Goal: Information Seeking & Learning: Learn about a topic

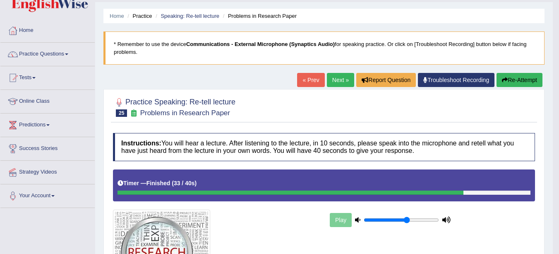
scroll to position [20, 0]
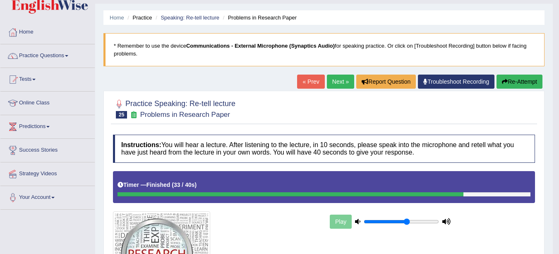
click at [332, 81] on link "Next »" at bounding box center [340, 81] width 27 height 14
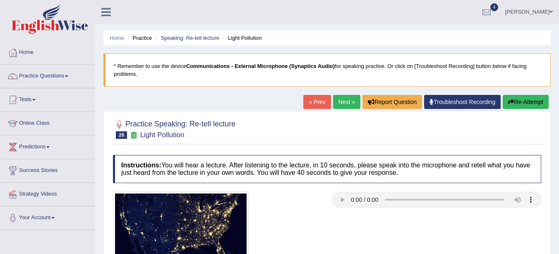
click at [179, 38] on link "Speaking: Re-tell lecture" at bounding box center [190, 38] width 59 height 6
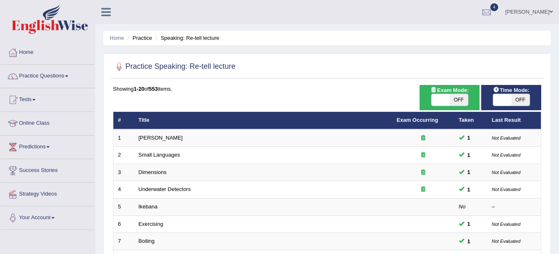
click at [463, 94] on span "OFF" at bounding box center [459, 100] width 18 height 12
checkbox input "true"
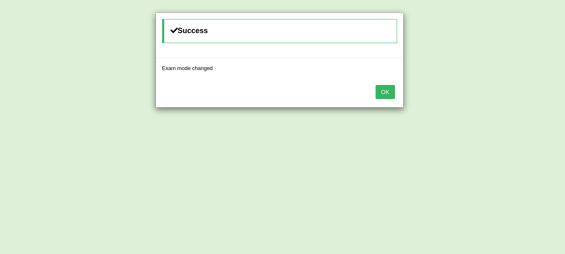
click at [388, 91] on button "OK" at bounding box center [385, 92] width 19 height 14
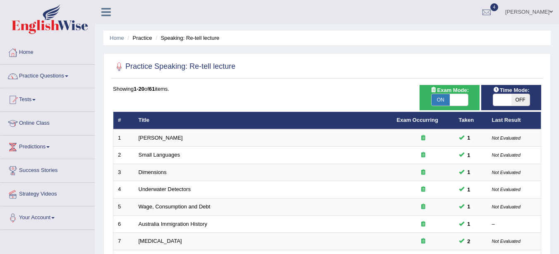
click at [523, 100] on span "OFF" at bounding box center [520, 100] width 18 height 12
checkbox input "true"
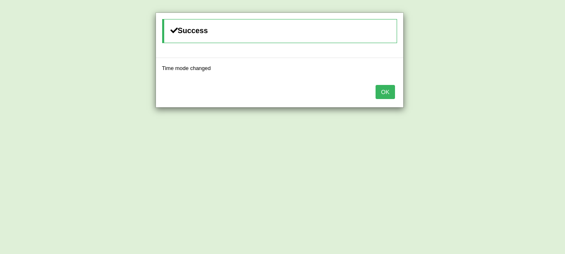
click at [388, 90] on button "OK" at bounding box center [385, 92] width 19 height 14
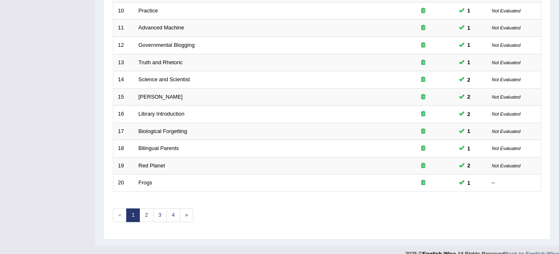
scroll to position [294, 0]
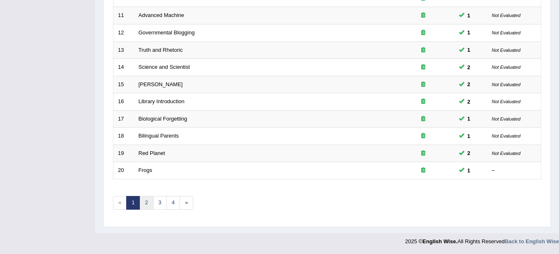
click at [144, 198] on link "2" at bounding box center [146, 203] width 14 height 14
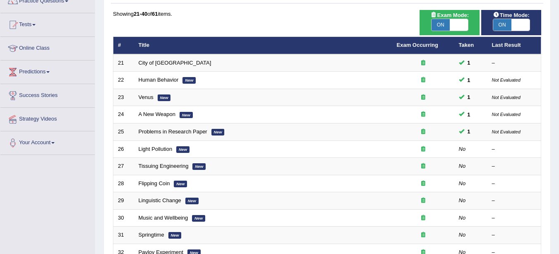
scroll to position [77, 0]
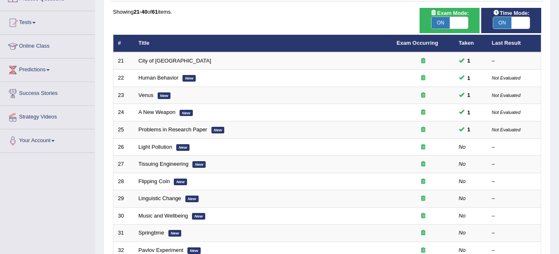
click at [158, 61] on link "City of [GEOGRAPHIC_DATA]" at bounding box center [175, 61] width 73 height 6
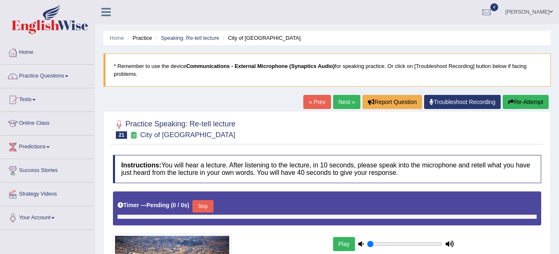
type input "0.6"
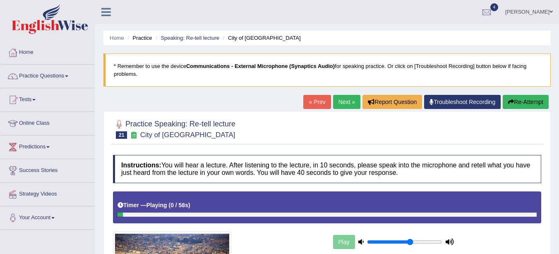
click at [342, 102] on link "Next »" at bounding box center [346, 102] width 27 height 14
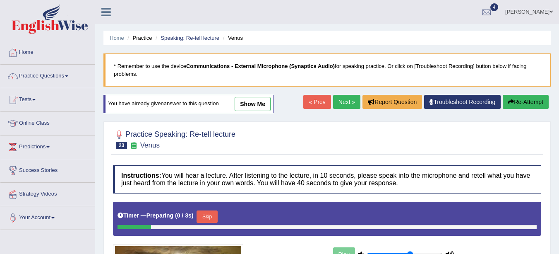
click at [333, 102] on link "Next »" at bounding box center [346, 102] width 27 height 14
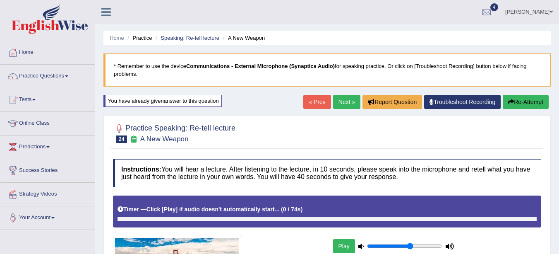
click at [334, 102] on link "Next »" at bounding box center [346, 102] width 27 height 14
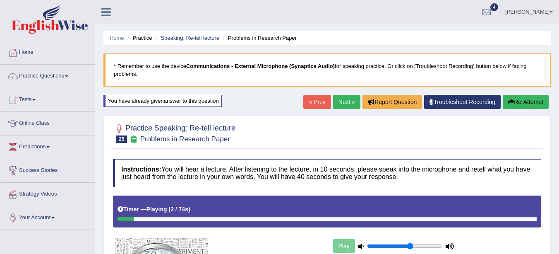
click at [344, 101] on link "Next »" at bounding box center [346, 102] width 27 height 14
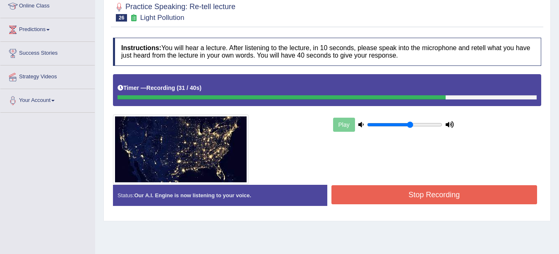
scroll to position [121, 0]
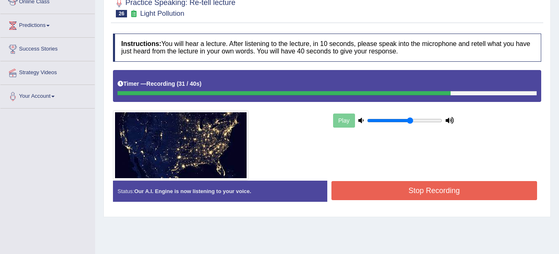
click at [457, 190] on button "Stop Recording" at bounding box center [434, 190] width 206 height 19
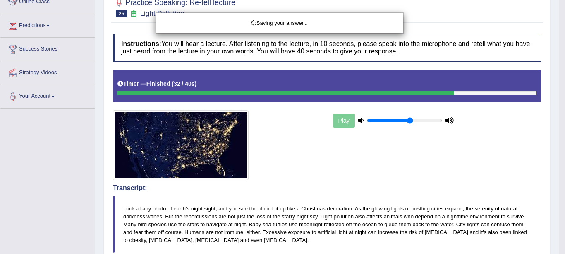
click at [43, 183] on div "Saving your answer..." at bounding box center [282, 127] width 565 height 254
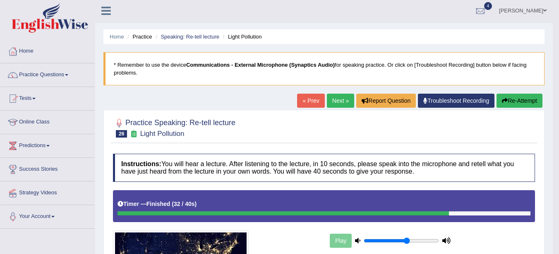
scroll to position [0, 0]
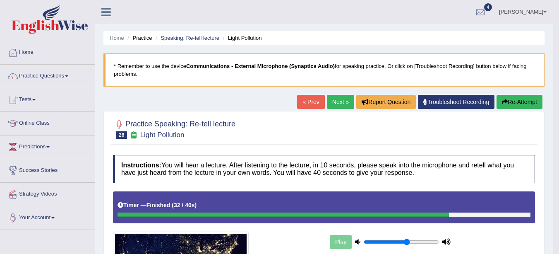
click at [332, 99] on link "Next »" at bounding box center [340, 102] width 27 height 14
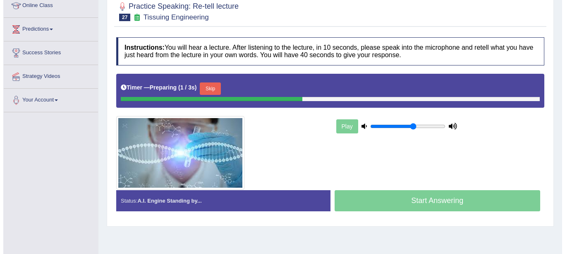
scroll to position [120, 0]
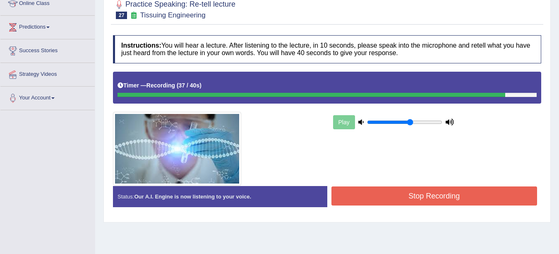
click at [446, 199] on button "Stop Recording" at bounding box center [434, 195] width 206 height 19
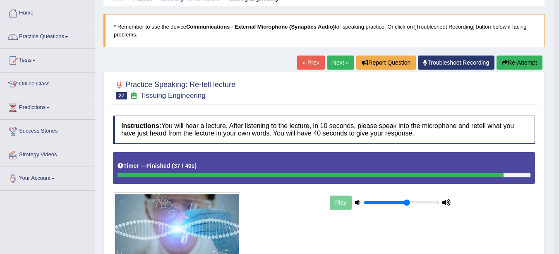
scroll to position [0, 0]
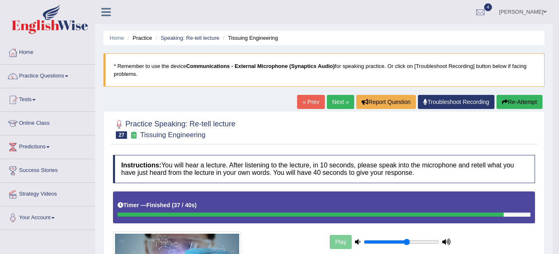
click at [68, 76] on span at bounding box center [66, 76] width 3 height 2
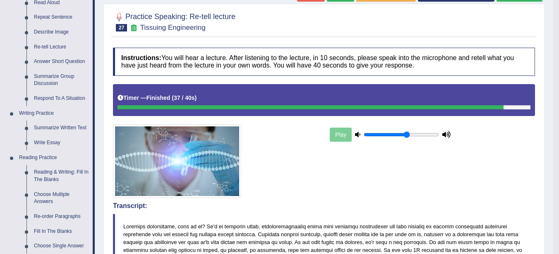
click at [67, 96] on link "Respond To A Situation" at bounding box center [61, 98] width 62 height 15
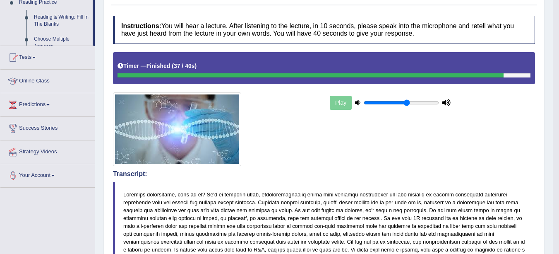
scroll to position [269, 0]
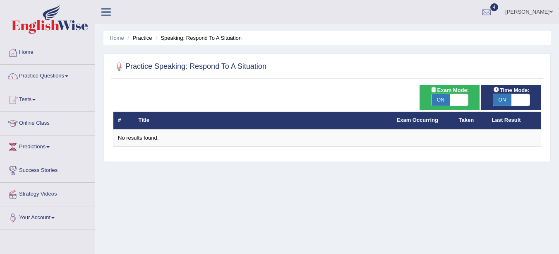
click at [38, 81] on link "Practice Questions" at bounding box center [47, 75] width 94 height 21
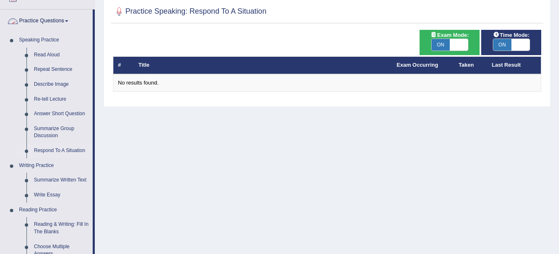
scroll to position [55, 0]
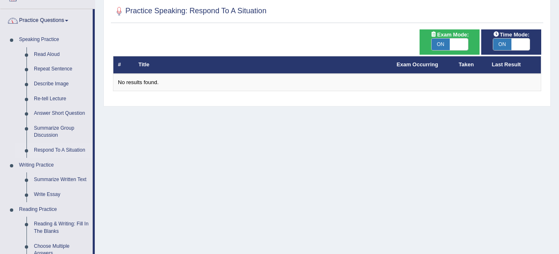
click at [43, 112] on link "Answer Short Question" at bounding box center [61, 113] width 62 height 15
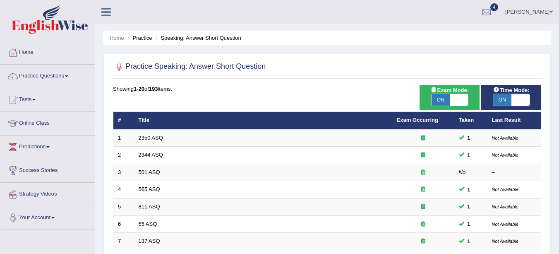
click at [151, 171] on link "501 ASQ" at bounding box center [150, 172] width 22 height 6
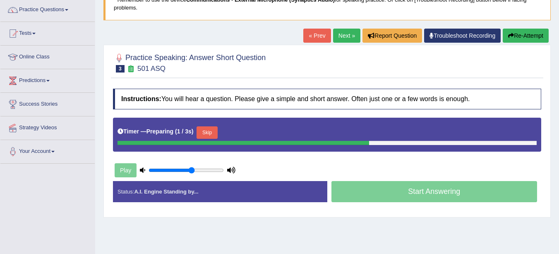
scroll to position [79, 0]
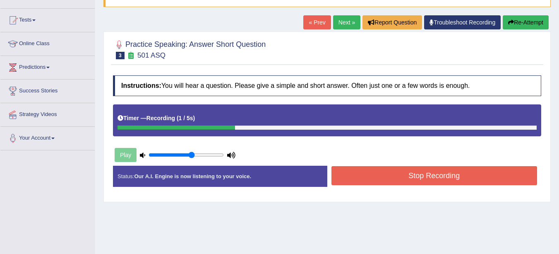
click at [408, 179] on button "Stop Recording" at bounding box center [434, 175] width 206 height 19
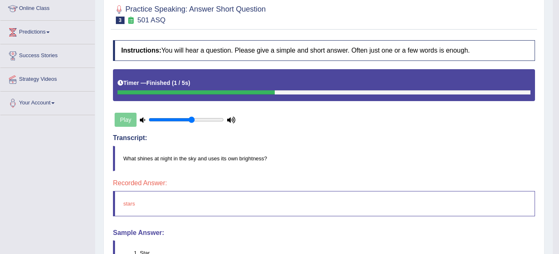
scroll to position [0, 0]
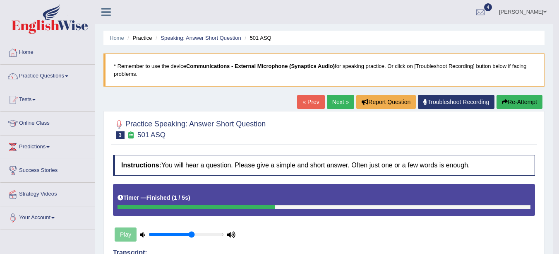
click at [338, 103] on link "Next »" at bounding box center [340, 102] width 27 height 14
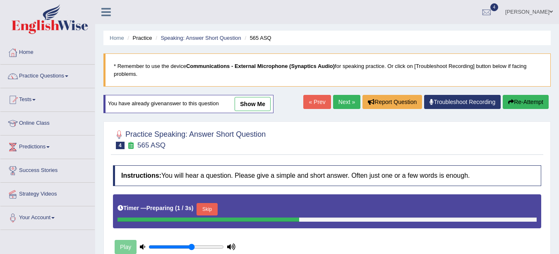
click at [206, 37] on link "Speaking: Answer Short Question" at bounding box center [201, 38] width 80 height 6
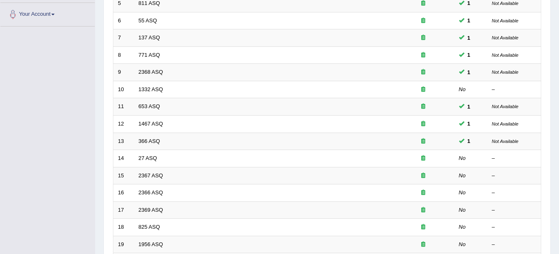
scroll to position [214, 0]
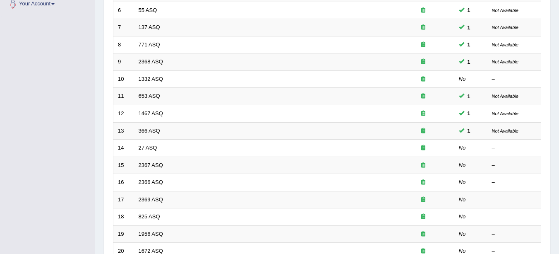
click at [151, 77] on link "1332 ASQ" at bounding box center [151, 79] width 24 height 6
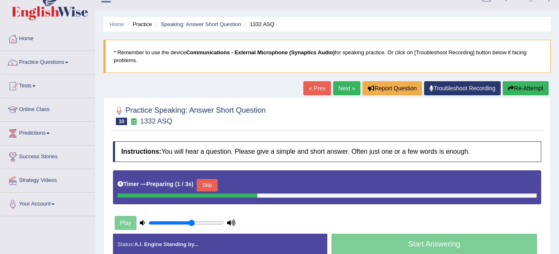
scroll to position [64, 0]
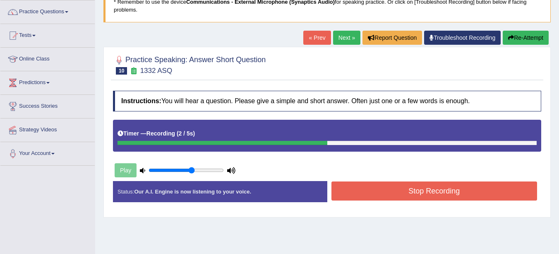
click at [405, 195] on button "Stop Recording" at bounding box center [434, 190] width 206 height 19
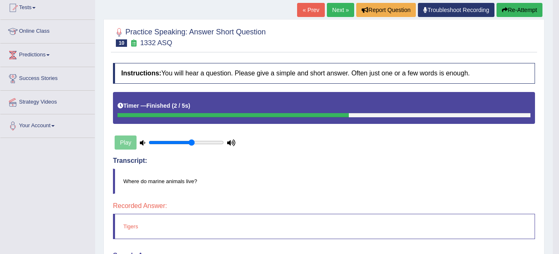
scroll to position [0, 0]
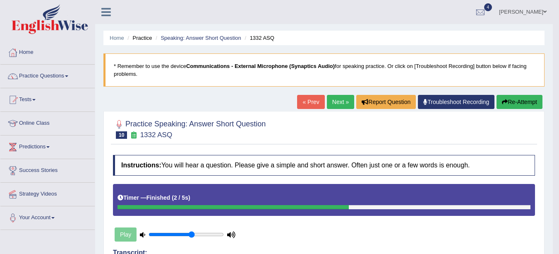
click at [332, 104] on link "Next »" at bounding box center [340, 102] width 27 height 14
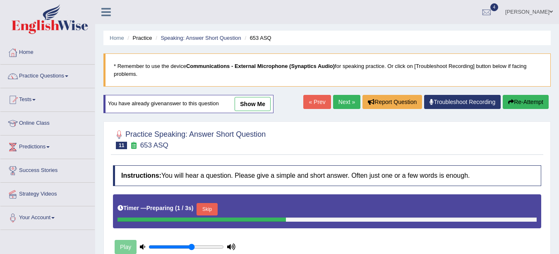
click at [189, 38] on link "Speaking: Answer Short Question" at bounding box center [201, 38] width 80 height 6
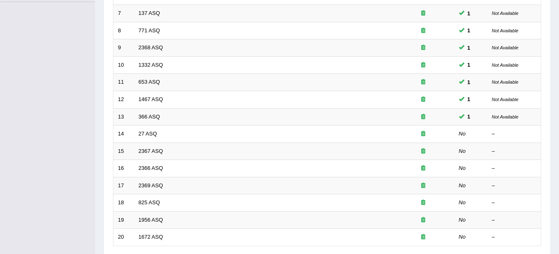
scroll to position [228, 0]
click at [151, 133] on link "27 ASQ" at bounding box center [148, 133] width 19 height 6
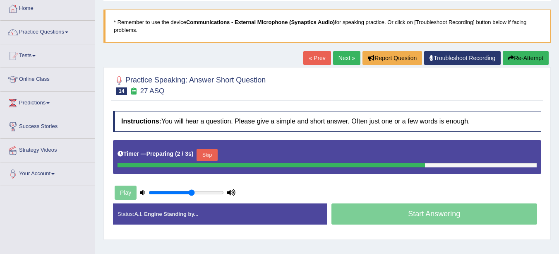
scroll to position [56, 0]
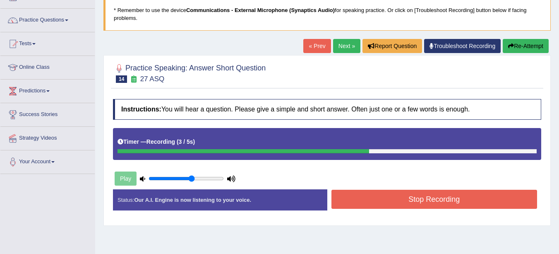
click at [429, 198] on button "Stop Recording" at bounding box center [434, 199] width 206 height 19
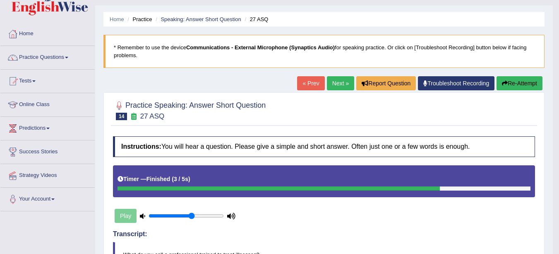
scroll to position [0, 0]
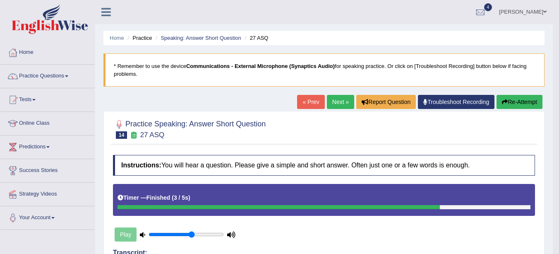
click at [338, 103] on link "Next »" at bounding box center [340, 102] width 27 height 14
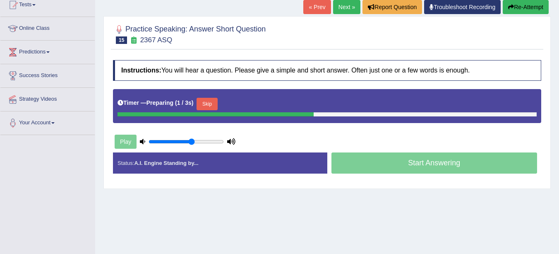
scroll to position [100, 0]
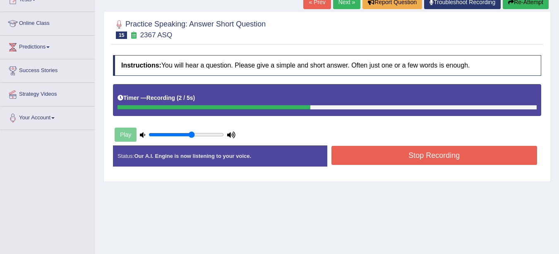
click at [449, 157] on button "Stop Recording" at bounding box center [434, 155] width 206 height 19
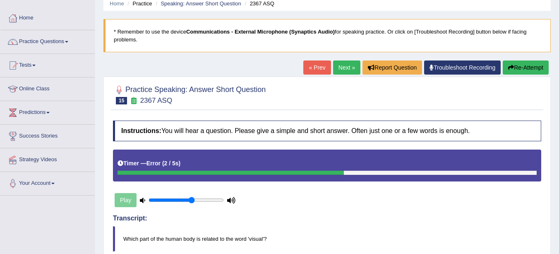
scroll to position [14, 0]
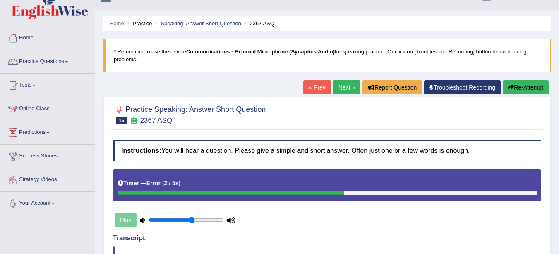
click at [346, 86] on link "Next »" at bounding box center [346, 87] width 27 height 14
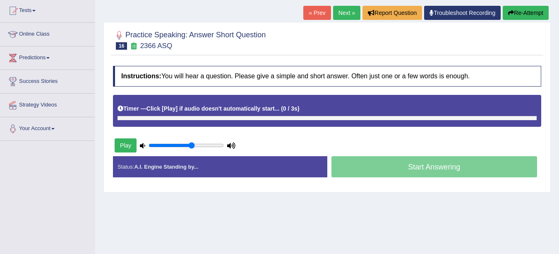
scroll to position [91, 0]
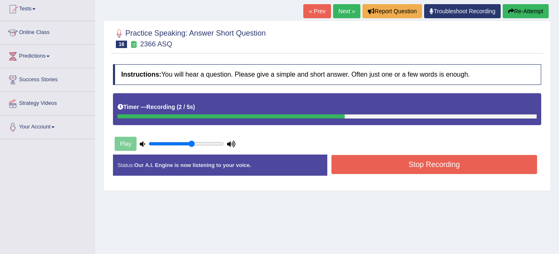
click at [482, 168] on button "Stop Recording" at bounding box center [434, 164] width 206 height 19
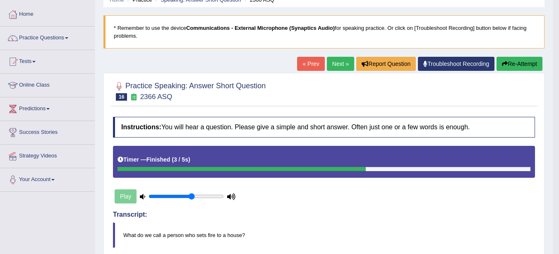
scroll to position [36, 0]
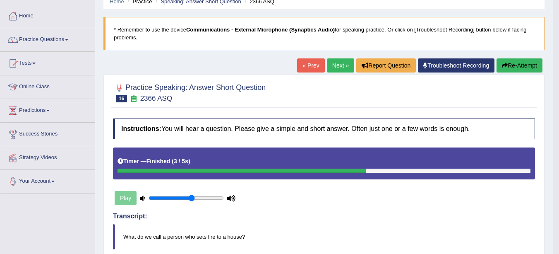
click at [333, 68] on link "Next »" at bounding box center [340, 65] width 27 height 14
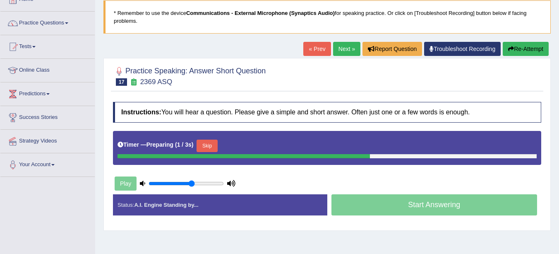
scroll to position [94, 0]
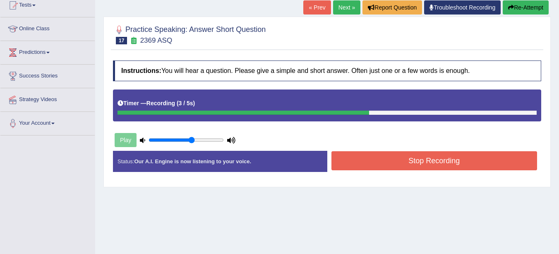
click at [470, 161] on button "Stop Recording" at bounding box center [434, 160] width 206 height 19
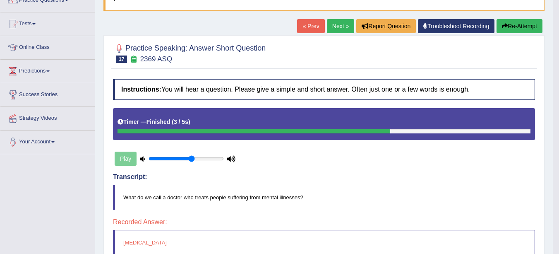
scroll to position [66, 0]
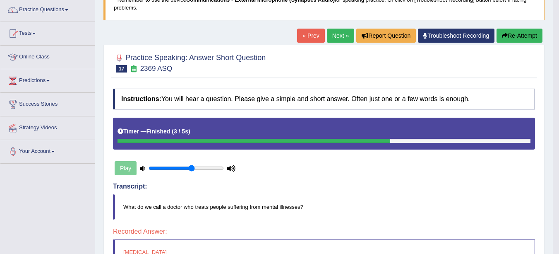
click at [342, 35] on link "Next »" at bounding box center [340, 36] width 27 height 14
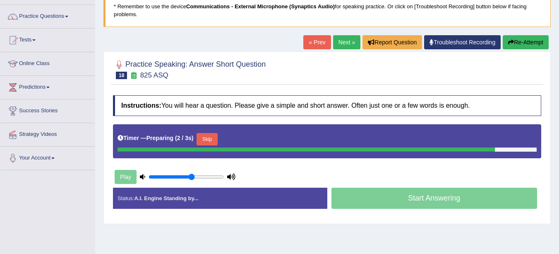
scroll to position [62, 0]
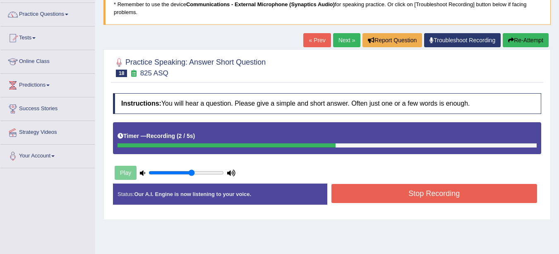
click at [428, 194] on button "Stop Recording" at bounding box center [434, 193] width 206 height 19
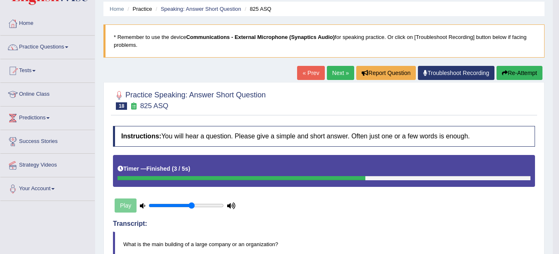
scroll to position [29, 0]
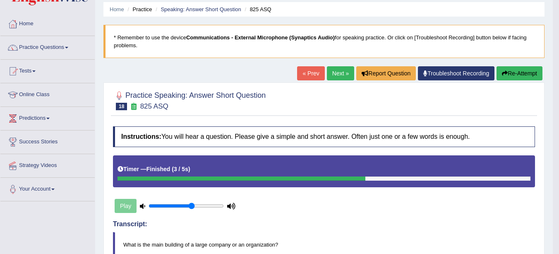
click at [335, 74] on link "Next »" at bounding box center [340, 73] width 27 height 14
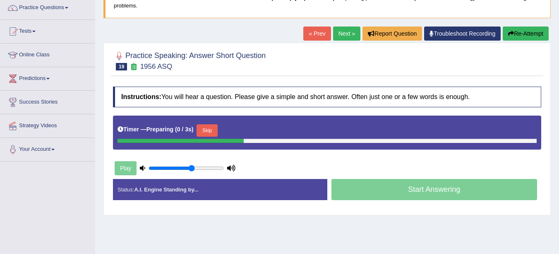
scroll to position [81, 0]
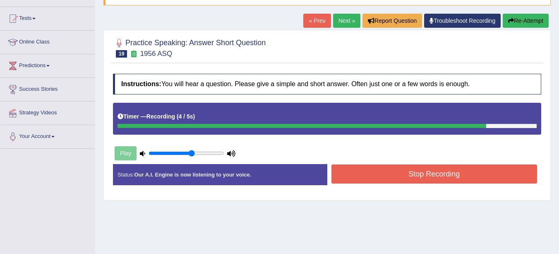
click at [426, 175] on button "Stop Recording" at bounding box center [434, 173] width 206 height 19
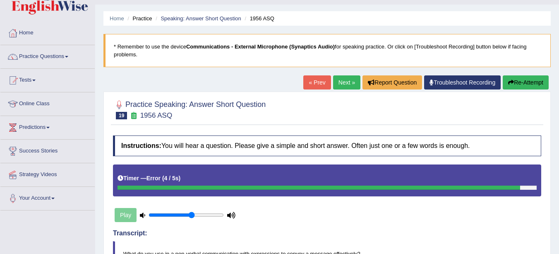
scroll to position [0, 0]
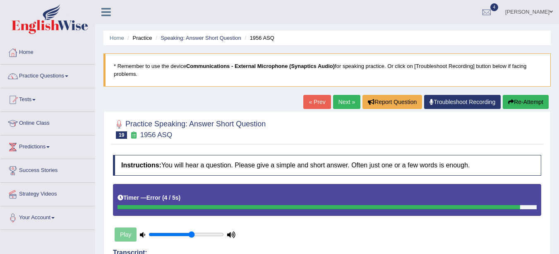
click at [342, 98] on link "Next »" at bounding box center [346, 102] width 27 height 14
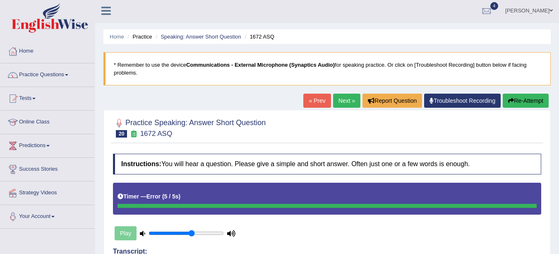
click at [338, 103] on link "Next »" at bounding box center [346, 101] width 27 height 14
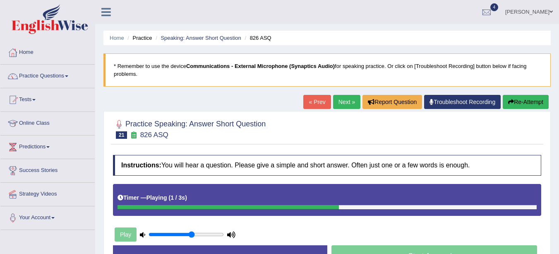
click at [56, 77] on link "Practice Questions" at bounding box center [47, 75] width 94 height 21
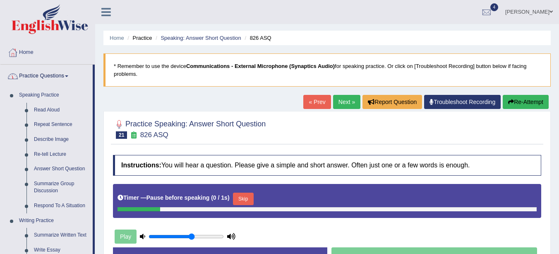
click at [53, 186] on link "Summarize Group Discussion" at bounding box center [61, 187] width 62 height 22
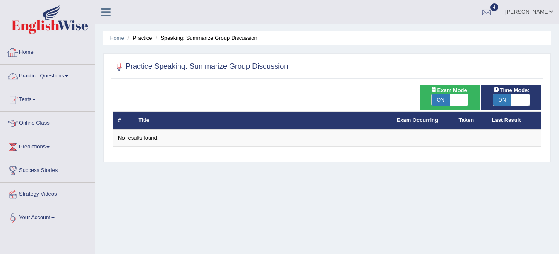
click at [50, 75] on link "Practice Questions" at bounding box center [47, 75] width 94 height 21
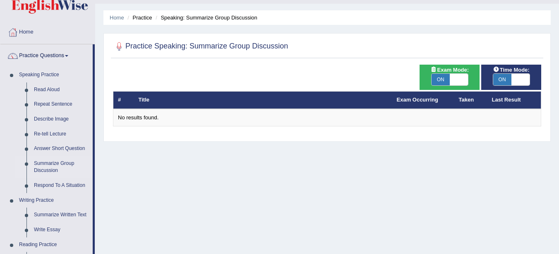
scroll to position [37, 0]
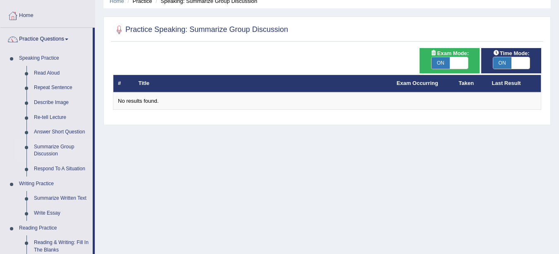
click at [61, 169] on link "Respond To A Situation" at bounding box center [61, 168] width 62 height 15
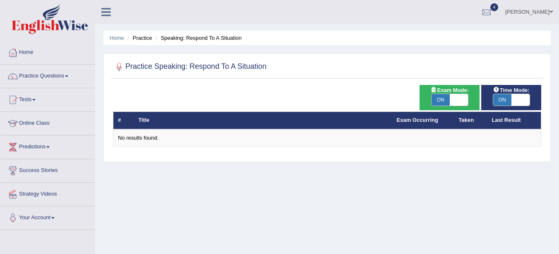
click at [442, 103] on span "ON" at bounding box center [441, 100] width 18 height 12
checkbox input "false"
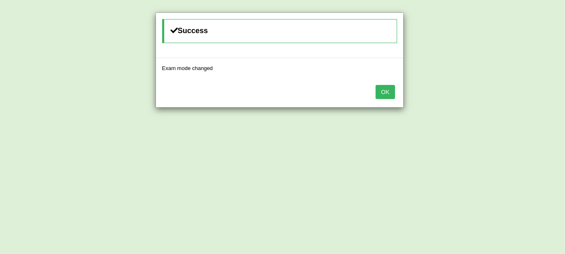
click at [387, 91] on button "OK" at bounding box center [385, 92] width 19 height 14
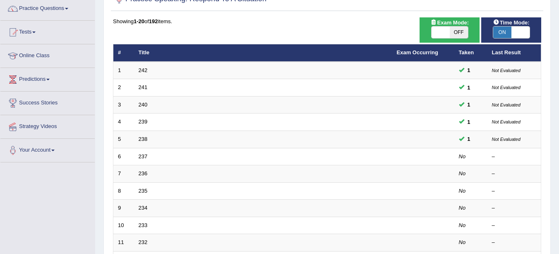
scroll to position [95, 0]
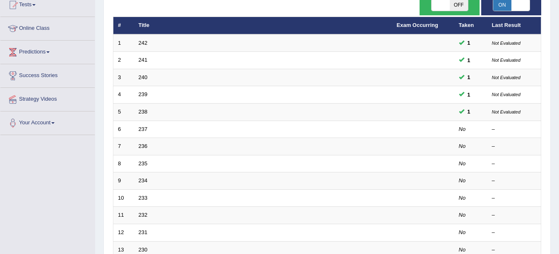
click at [146, 130] on link "237" at bounding box center [143, 129] width 9 height 6
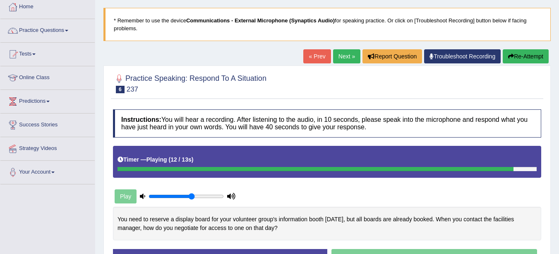
scroll to position [19, 0]
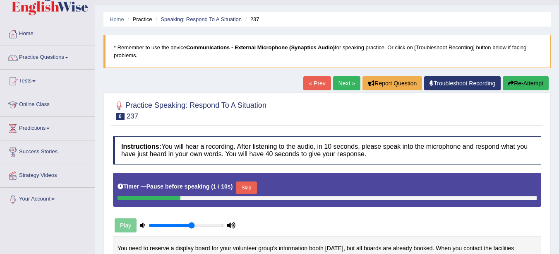
click at [310, 84] on link "« Prev" at bounding box center [316, 83] width 27 height 14
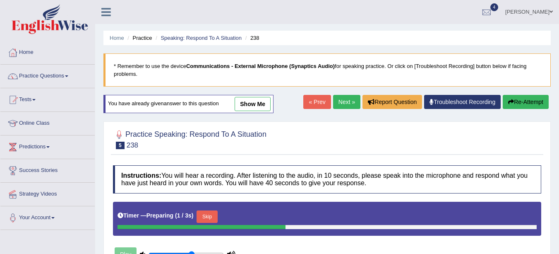
click at [190, 38] on link "Speaking: Respond To A Situation" at bounding box center [201, 38] width 81 height 6
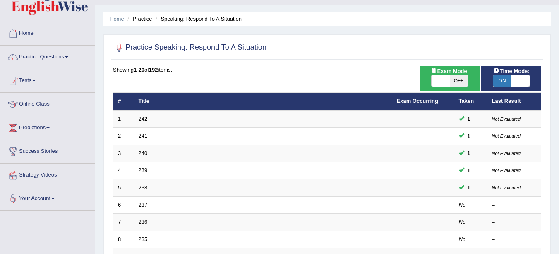
scroll to position [42, 0]
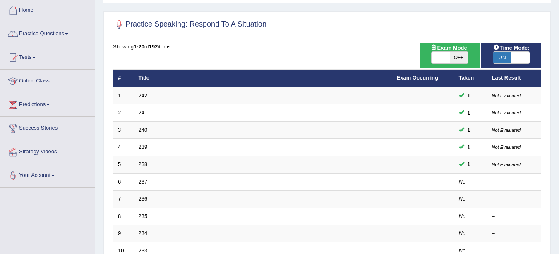
click at [144, 182] on link "237" at bounding box center [143, 181] width 9 height 6
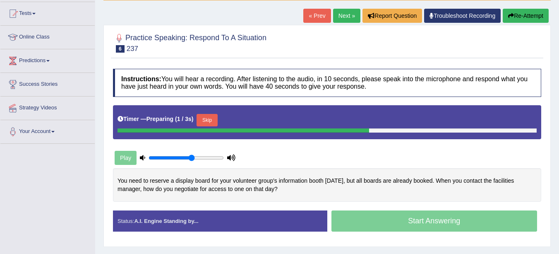
scroll to position [94, 0]
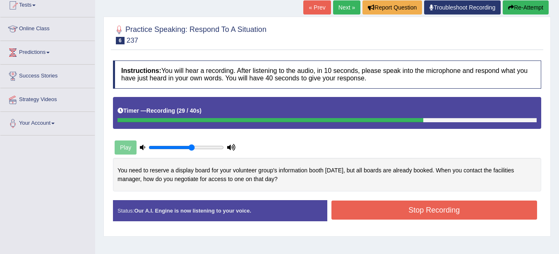
click at [475, 217] on button "Stop Recording" at bounding box center [434, 209] width 206 height 19
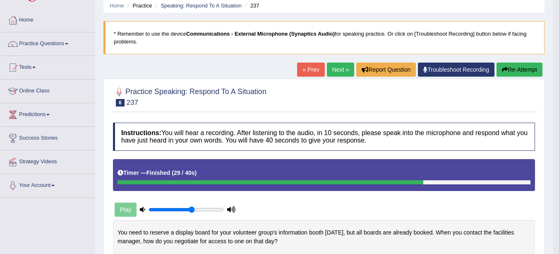
scroll to position [27, 0]
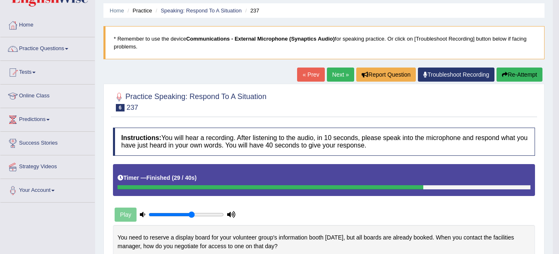
click at [339, 74] on link "Next »" at bounding box center [340, 74] width 27 height 14
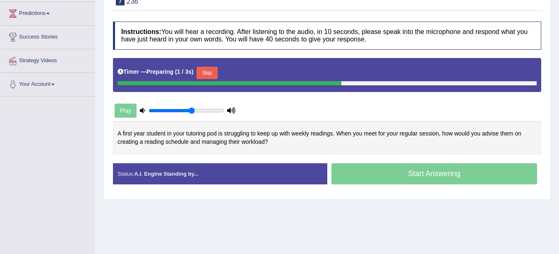
scroll to position [134, 0]
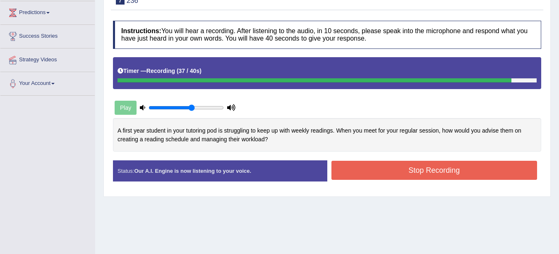
click at [494, 172] on button "Stop Recording" at bounding box center [434, 170] width 206 height 19
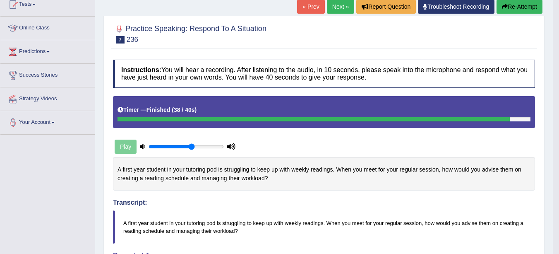
scroll to position [82, 0]
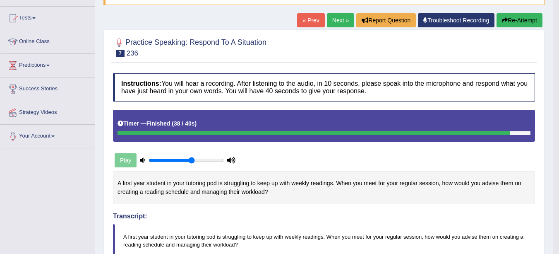
click at [337, 23] on link "Next »" at bounding box center [340, 20] width 27 height 14
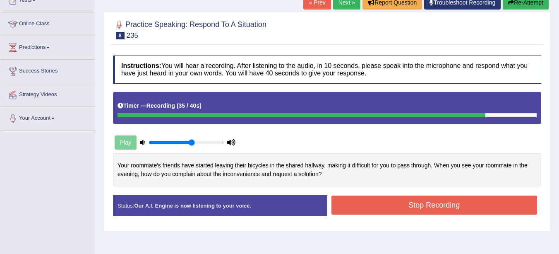
click at [458, 204] on button "Stop Recording" at bounding box center [434, 204] width 206 height 19
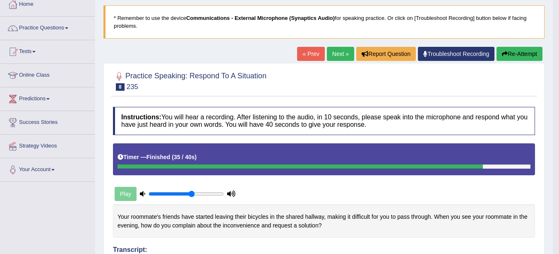
scroll to position [47, 0]
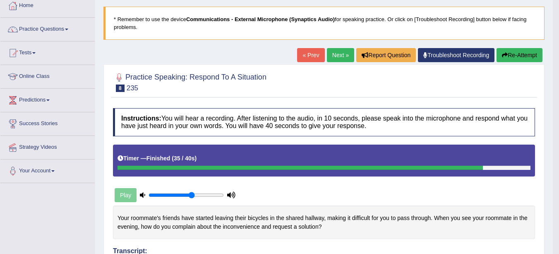
click at [340, 56] on link "Next »" at bounding box center [340, 55] width 27 height 14
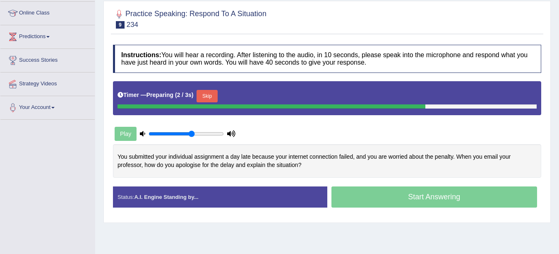
scroll to position [111, 0]
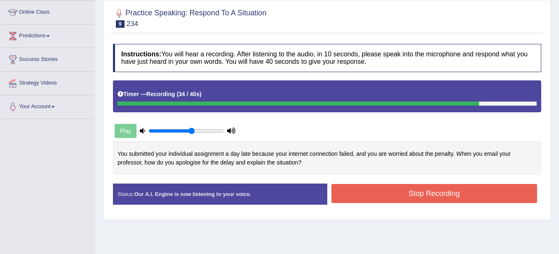
click at [473, 193] on button "Stop Recording" at bounding box center [434, 193] width 206 height 19
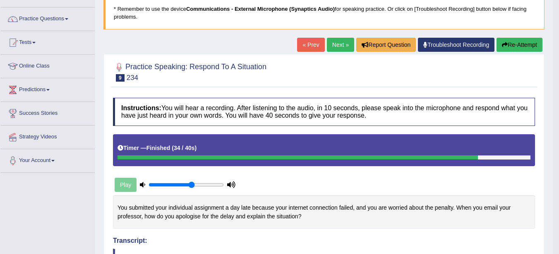
scroll to position [51, 0]
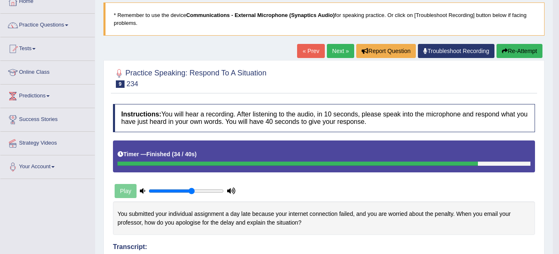
click at [335, 52] on link "Next »" at bounding box center [340, 51] width 27 height 14
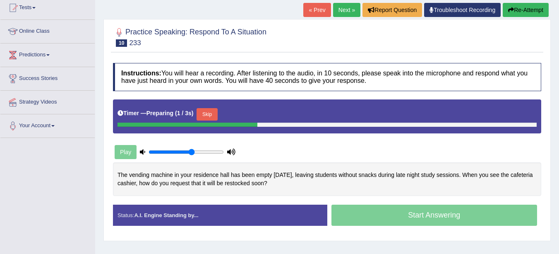
scroll to position [92, 0]
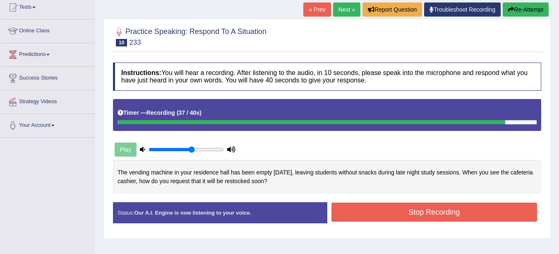
click at [461, 216] on button "Stop Recording" at bounding box center [434, 211] width 206 height 19
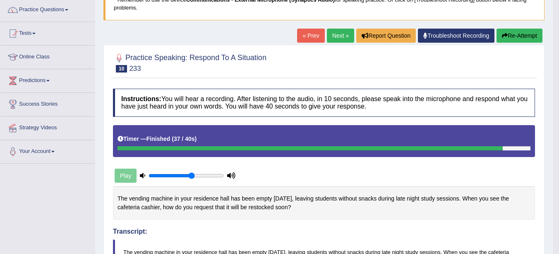
scroll to position [37, 0]
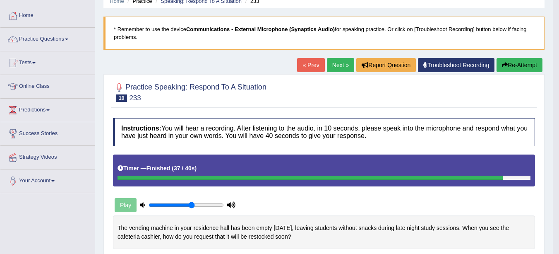
click at [331, 63] on link "Next »" at bounding box center [340, 65] width 27 height 14
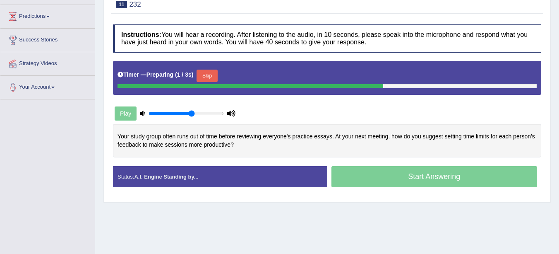
scroll to position [147, 0]
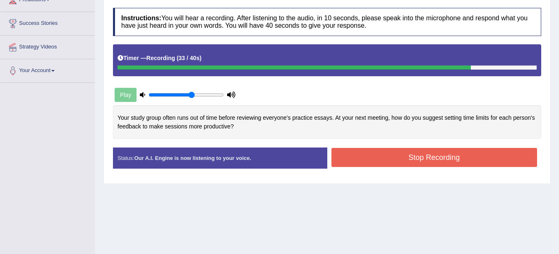
click at [434, 154] on button "Stop Recording" at bounding box center [434, 157] width 206 height 19
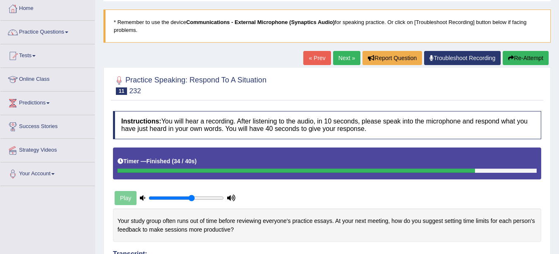
scroll to position [0, 0]
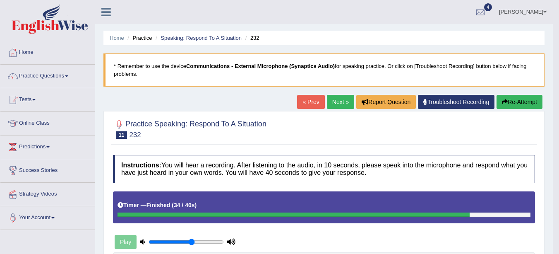
click at [339, 102] on link "Next »" at bounding box center [340, 102] width 27 height 14
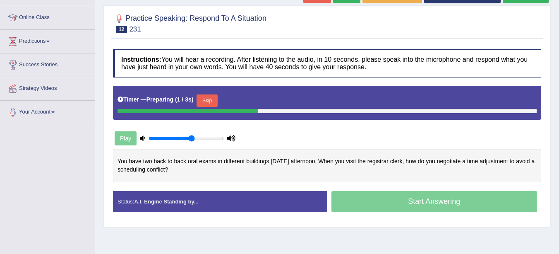
scroll to position [111, 0]
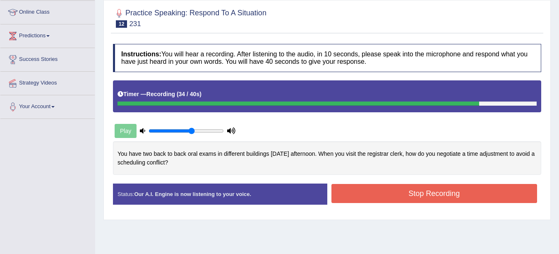
click at [489, 194] on button "Stop Recording" at bounding box center [434, 193] width 206 height 19
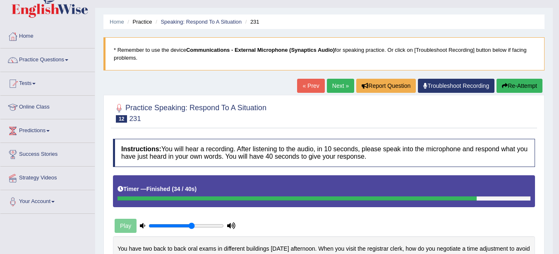
scroll to position [16, 0]
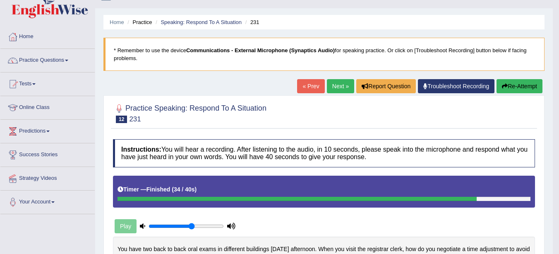
click at [337, 87] on link "Next »" at bounding box center [340, 86] width 27 height 14
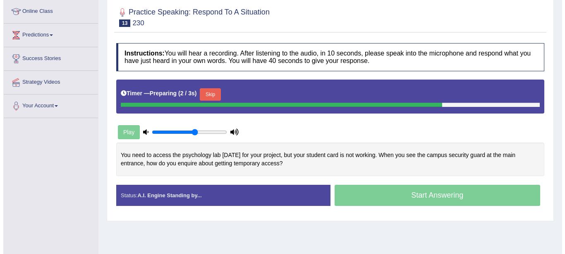
scroll to position [112, 0]
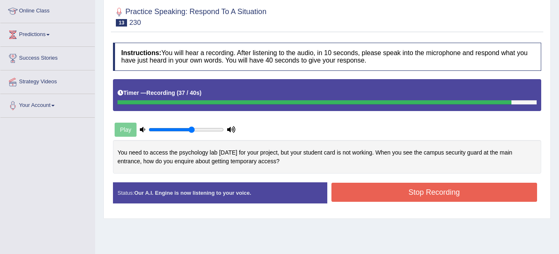
click at [488, 195] on button "Stop Recording" at bounding box center [434, 191] width 206 height 19
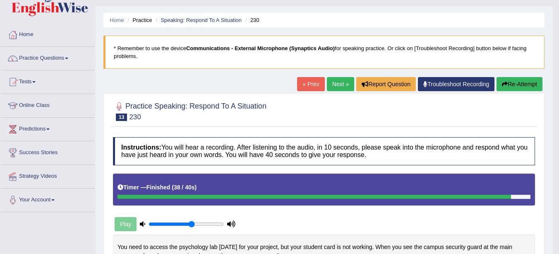
scroll to position [0, 0]
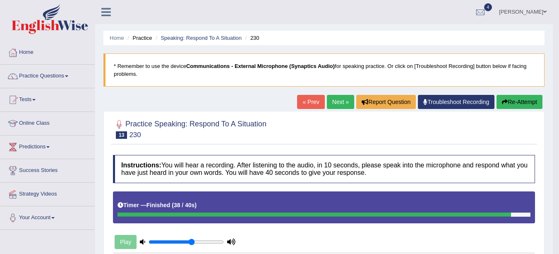
click at [336, 101] on link "Next »" at bounding box center [340, 102] width 27 height 14
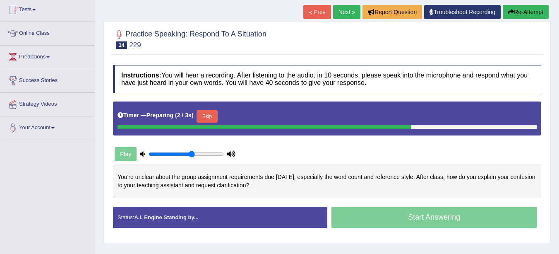
scroll to position [90, 0]
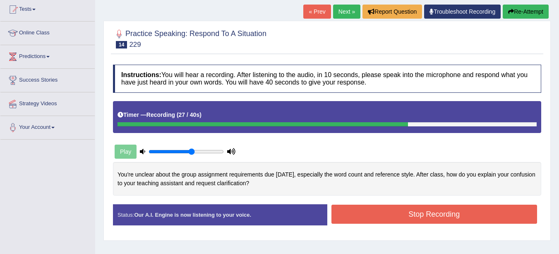
click at [438, 204] on button "Stop Recording" at bounding box center [434, 213] width 206 height 19
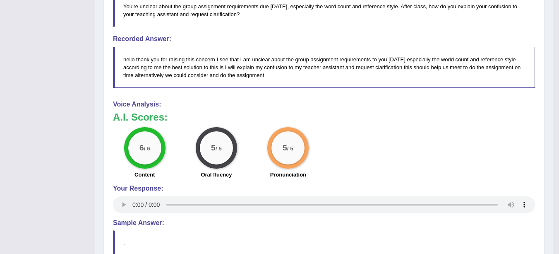
scroll to position [315, 0]
